Goal: Information Seeking & Learning: Learn about a topic

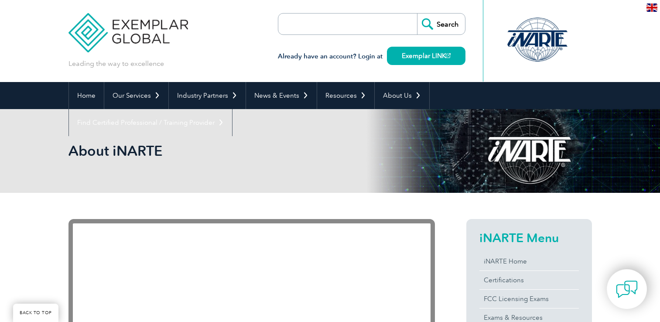
scroll to position [145, 0]
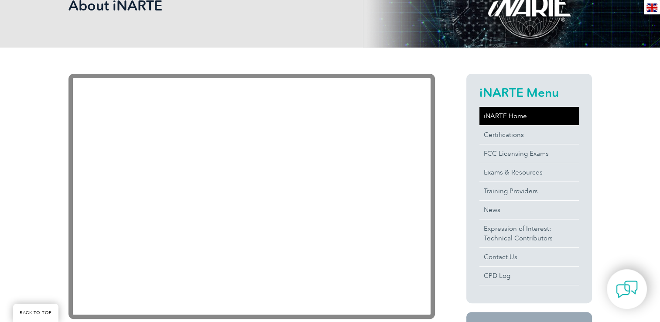
click at [503, 115] on link "iNARTE Home" at bounding box center [528, 116] width 99 height 18
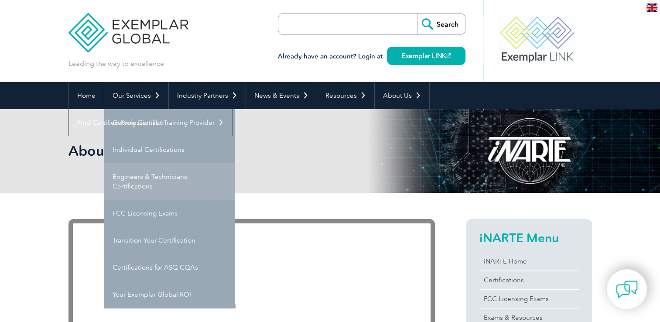
click at [159, 179] on link "Engineers & Technicians Certifications" at bounding box center [169, 181] width 131 height 37
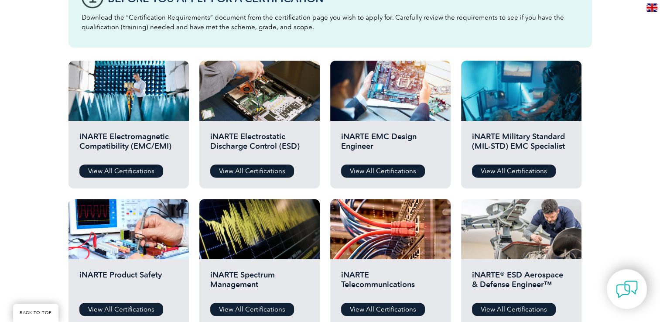
scroll to position [320, 0]
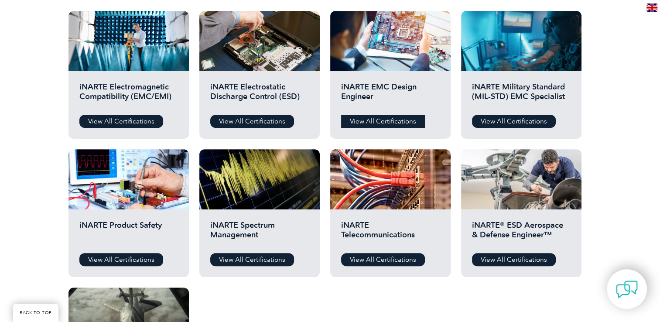
click at [400, 122] on link "View All Certifications" at bounding box center [383, 121] width 84 height 13
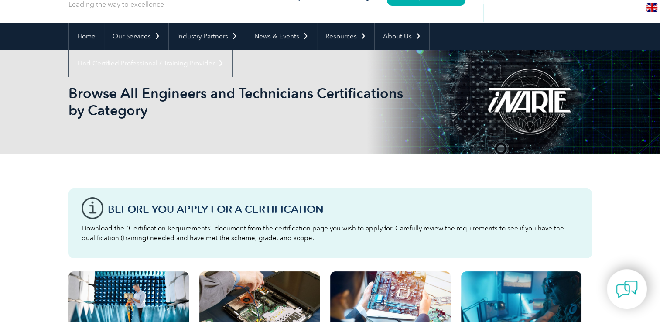
scroll to position [0, 0]
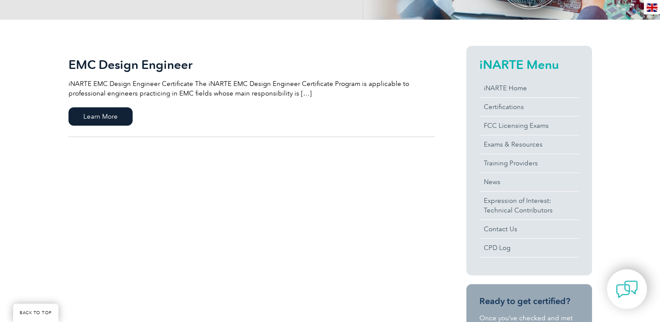
scroll to position [175, 0]
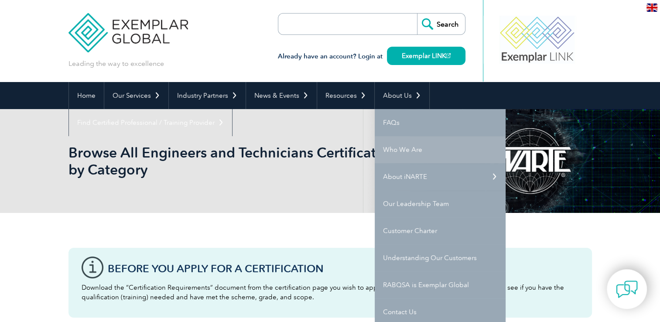
click at [394, 149] on link "Who We Are" at bounding box center [440, 149] width 131 height 27
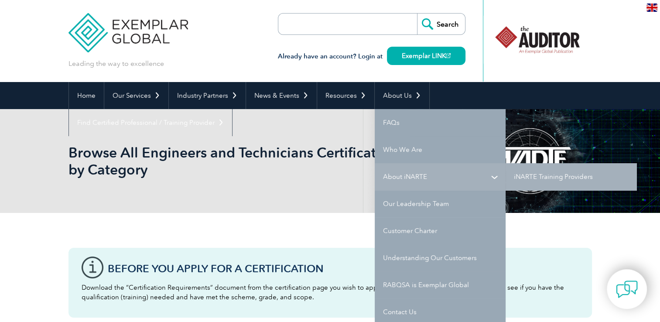
click at [421, 176] on link "About iNARTE" at bounding box center [440, 176] width 131 height 27
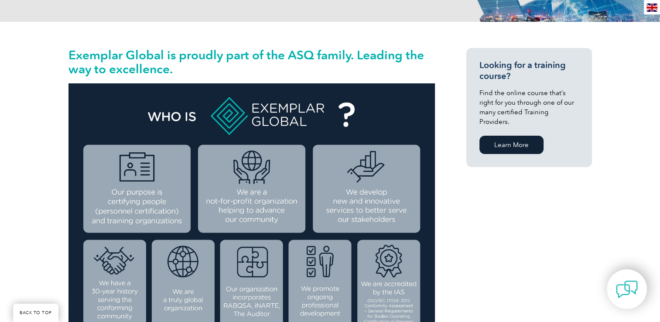
scroll to position [175, 0]
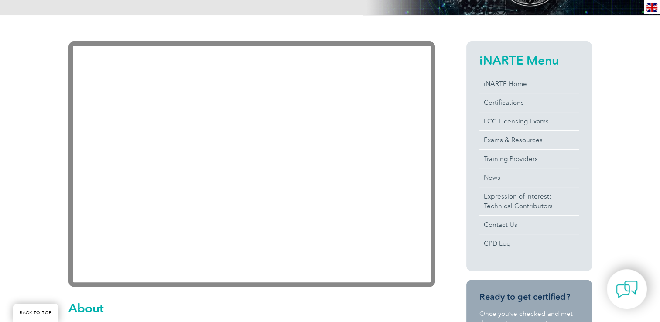
scroll to position [165, 0]
